Goal: Transaction & Acquisition: Obtain resource

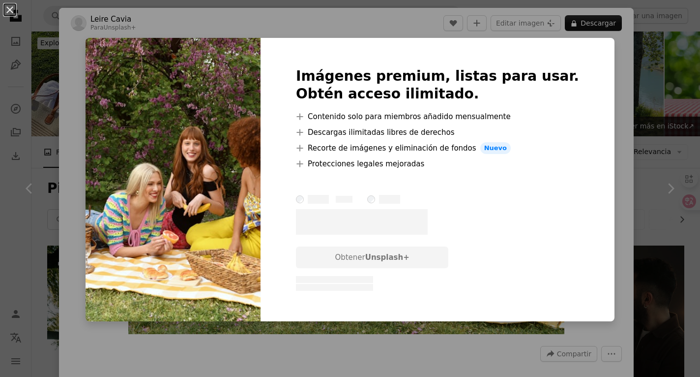
scroll to position [968, 0]
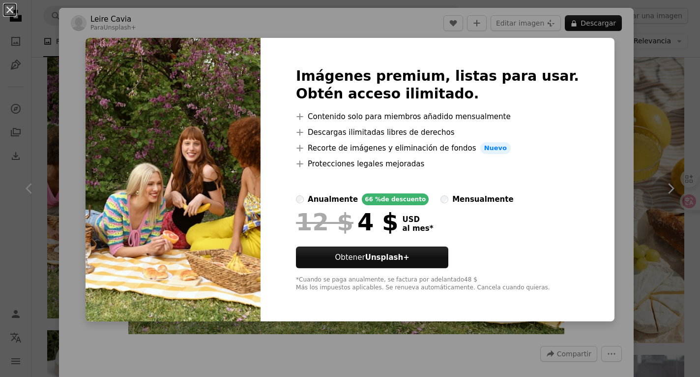
click at [595, 77] on div "An X shape Imágenes premium, listas para usar. Obtén acceso ilimitado. A plus s…" at bounding box center [350, 188] width 700 height 377
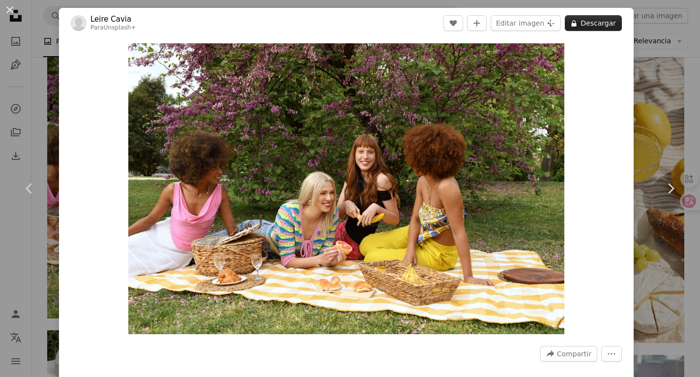
click at [595, 19] on button "A lock Descargar" at bounding box center [593, 23] width 57 height 16
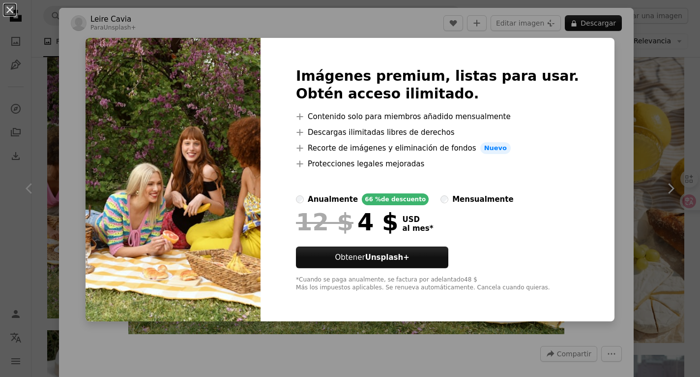
click at [601, 127] on div "An X shape Imágenes premium, listas para usar. Obtén acceso ilimitado. A plus s…" at bounding box center [350, 188] width 700 height 377
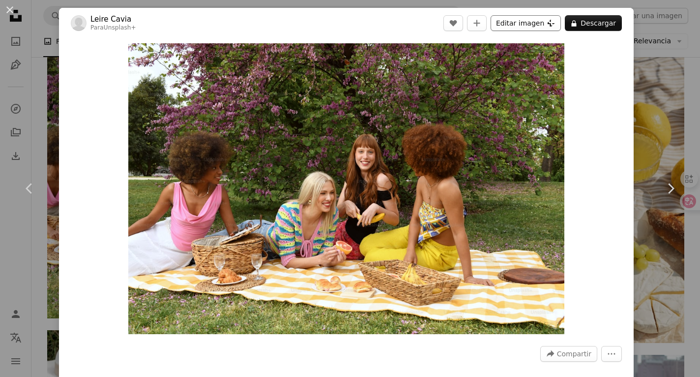
click at [530, 22] on button "Editar imagen Plus sign for Unsplash+" at bounding box center [526, 23] width 70 height 16
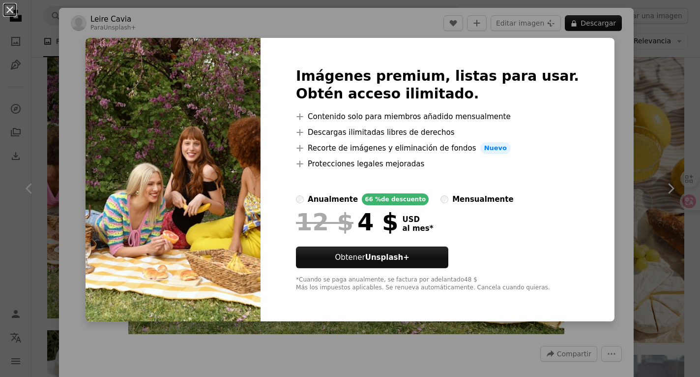
click at [610, 126] on div "An X shape Imágenes premium, listas para usar. Obtén acceso ilimitado. A plus s…" at bounding box center [350, 188] width 700 height 377
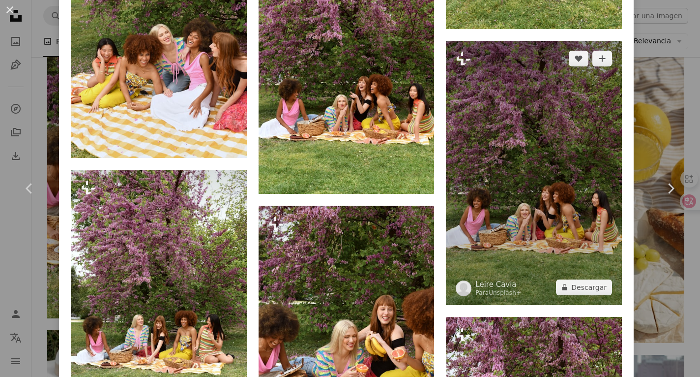
scroll to position [1573, 0]
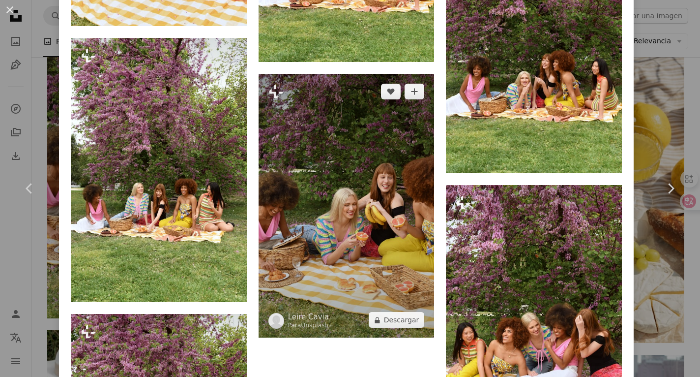
click at [363, 181] on img at bounding box center [347, 206] width 176 height 264
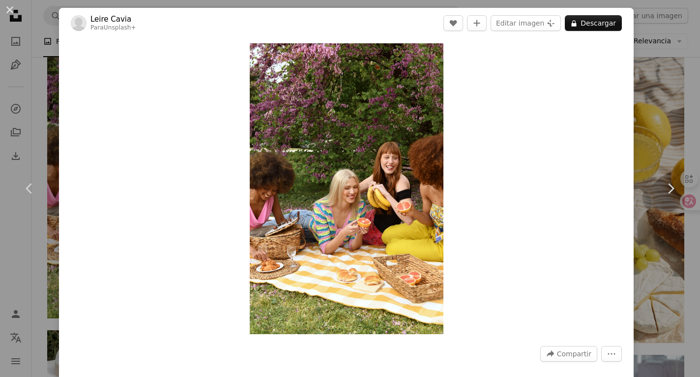
click at [583, 33] on header "Leire Cavia Para Unsplash+ A heart A plus sign Editar imagen Plus sign for Unsp…" at bounding box center [346, 23] width 575 height 30
click at [591, 24] on button "A lock Descargar" at bounding box center [593, 23] width 57 height 16
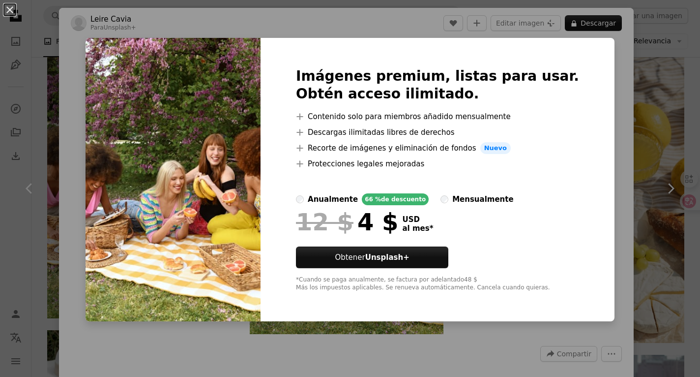
click at [568, 149] on div "Imágenes premium, listas para usar. Obtén acceso ilimitado. A plus sign Conteni…" at bounding box center [438, 179] width 354 height 283
click at [79, 36] on div "An X shape Imágenes premium, listas para usar. Obtén acceso ilimitado. A plus s…" at bounding box center [350, 188] width 700 height 377
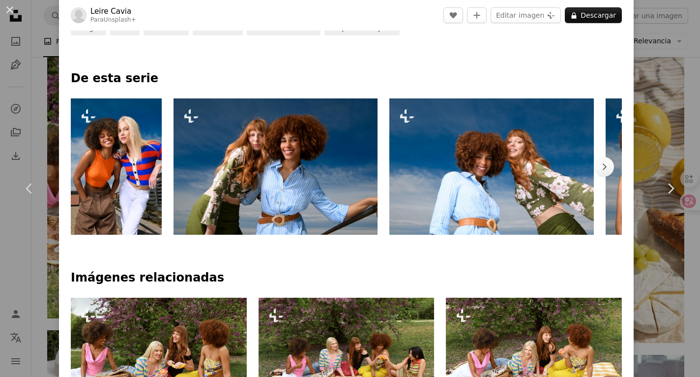
scroll to position [393, 0]
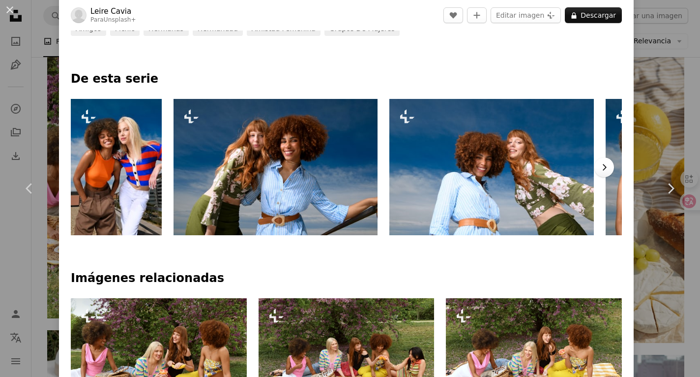
click at [596, 160] on button "Chevron right" at bounding box center [604, 167] width 20 height 20
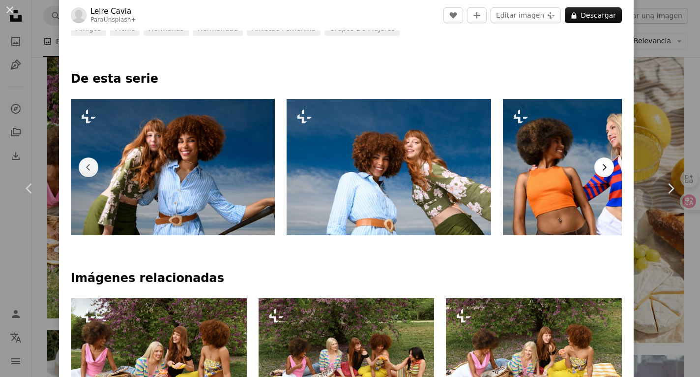
click at [596, 160] on button "Chevron right" at bounding box center [604, 167] width 20 height 20
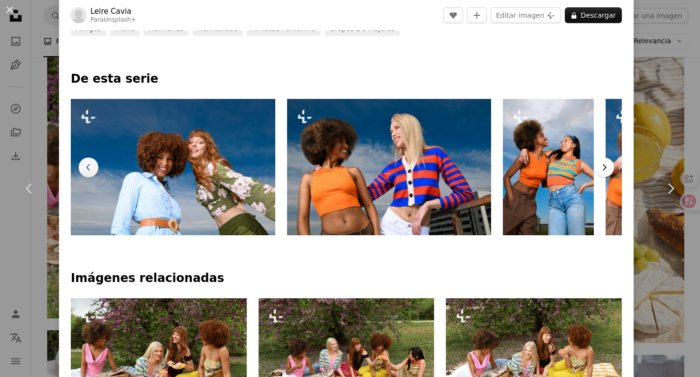
click at [596, 160] on button "Chevron right" at bounding box center [604, 167] width 20 height 20
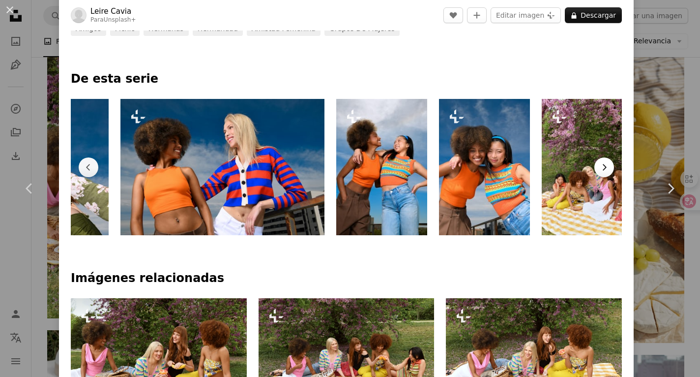
scroll to position [0, 535]
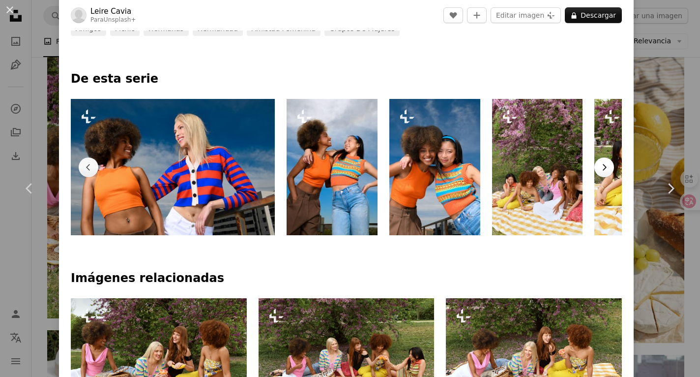
click at [596, 160] on button "Chevron right" at bounding box center [604, 167] width 20 height 20
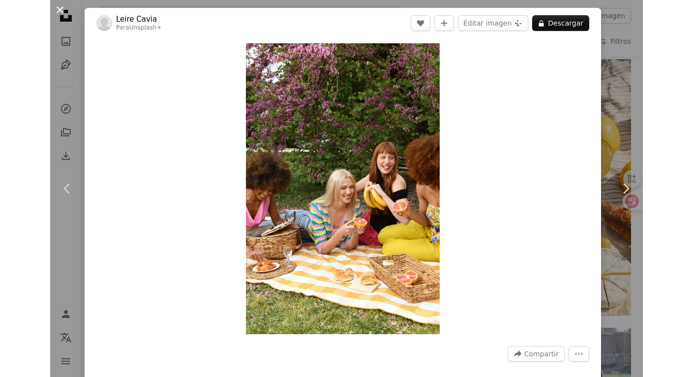
scroll to position [968, 0]
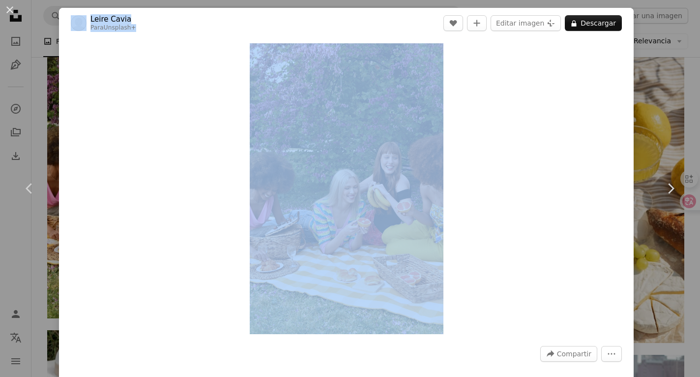
drag, startPoint x: 41, startPoint y: 34, endPoint x: 46, endPoint y: 70, distance: 36.8
click at [46, 70] on div "An X shape Chevron left Chevron right Leire Cavia Para Unsplash+ A heart A plus…" at bounding box center [350, 188] width 700 height 377
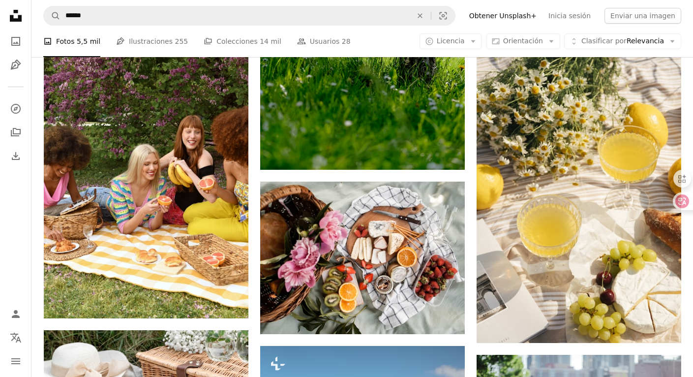
click at [36, 4] on nav "A magnifying glass ****** An X shape Visual search Filters Obtener Unsplash+ In…" at bounding box center [361, 15] width 661 height 31
click at [0, 342] on nav "Unsplash logo Página de inicio de Unsplash A photo Pen Tool A compass A stack o…" at bounding box center [15, 188] width 31 height 377
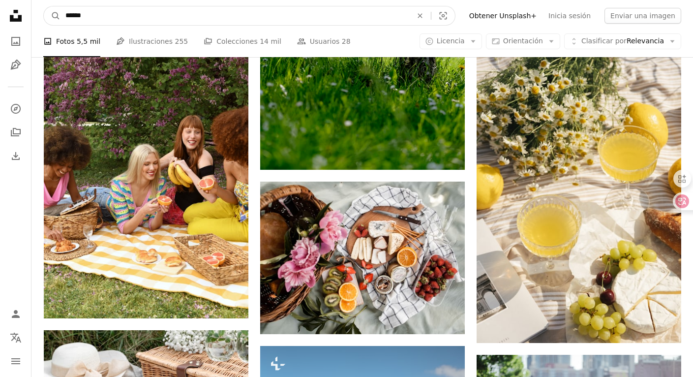
drag, startPoint x: 201, startPoint y: 11, endPoint x: 0, endPoint y: 11, distance: 200.0
